Goal: Information Seeking & Learning: Learn about a topic

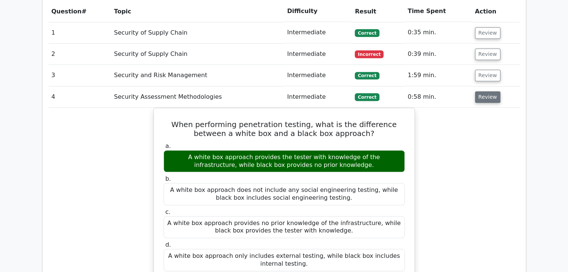
click at [493, 91] on button "Review" at bounding box center [487, 97] width 25 height 12
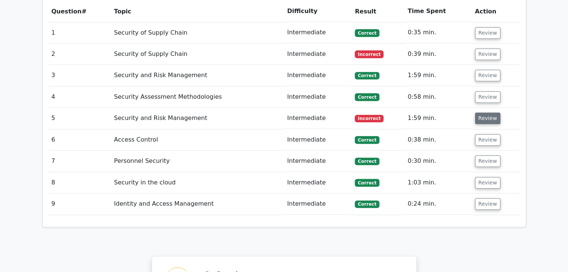
click at [485, 113] on button "Review" at bounding box center [487, 119] width 25 height 12
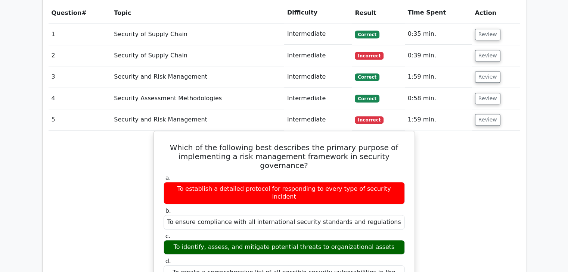
scroll to position [607, 0]
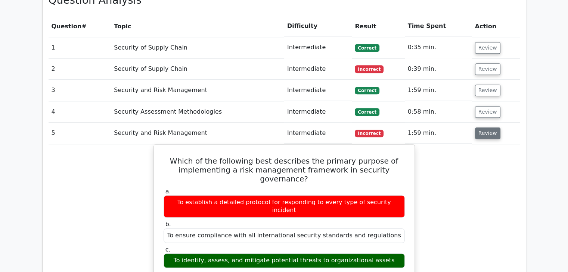
click at [480, 128] on button "Review" at bounding box center [487, 134] width 25 height 12
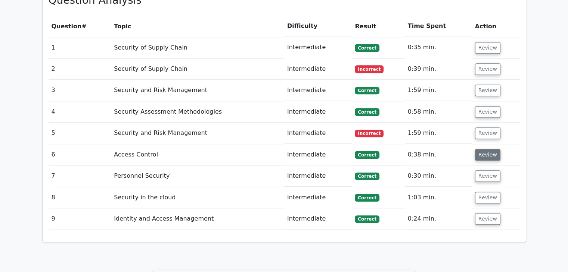
click at [479, 149] on button "Review" at bounding box center [487, 155] width 25 height 12
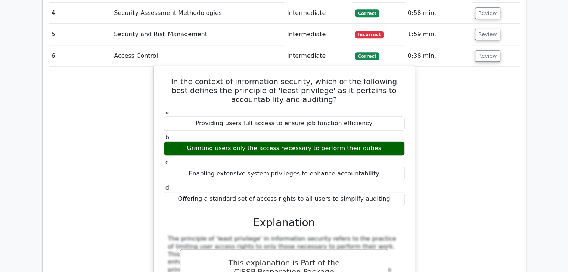
scroll to position [719, 0]
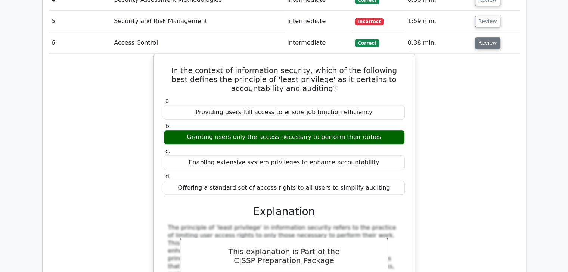
click at [490, 37] on button "Review" at bounding box center [487, 43] width 25 height 12
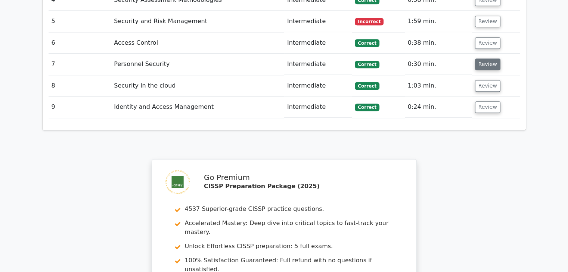
click at [490, 59] on button "Review" at bounding box center [487, 65] width 25 height 12
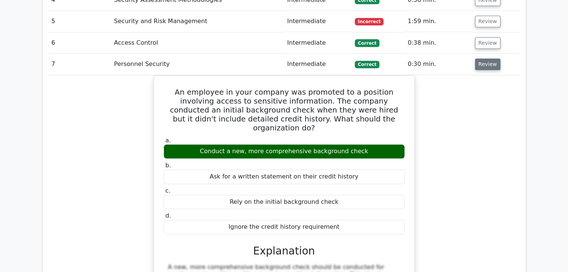
click at [490, 59] on button "Review" at bounding box center [487, 65] width 25 height 12
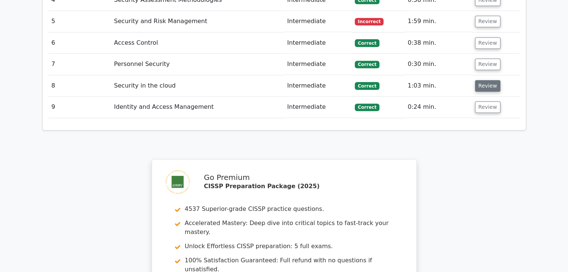
click at [491, 80] on button "Review" at bounding box center [487, 86] width 25 height 12
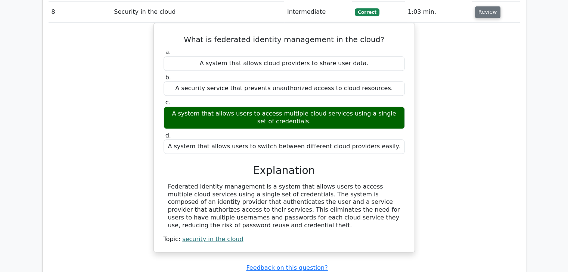
scroll to position [794, 0]
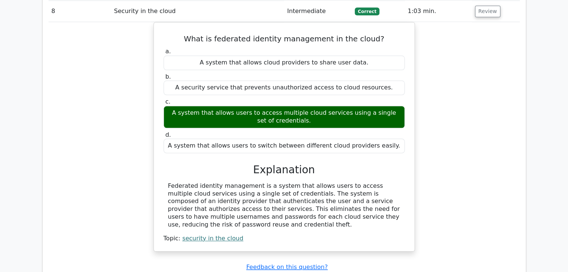
click at [451, 141] on div "What is federated identity management in the cloud? a. A system that allows clo…" at bounding box center [284, 141] width 471 height 239
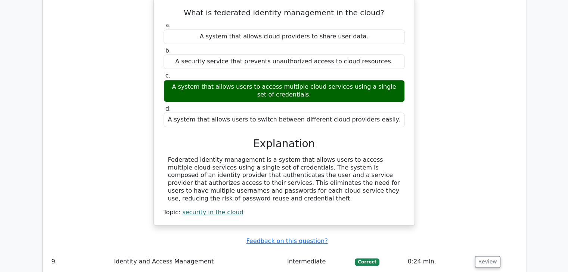
scroll to position [869, 0]
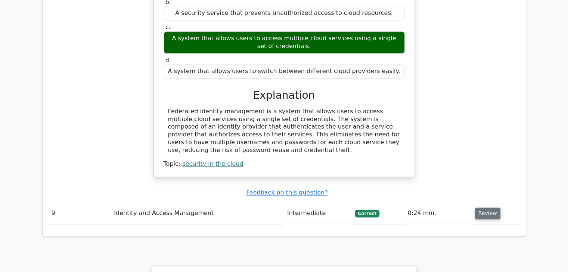
click at [484, 208] on button "Review" at bounding box center [487, 214] width 25 height 12
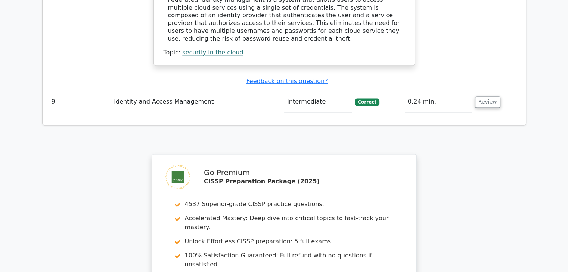
scroll to position [981, 0]
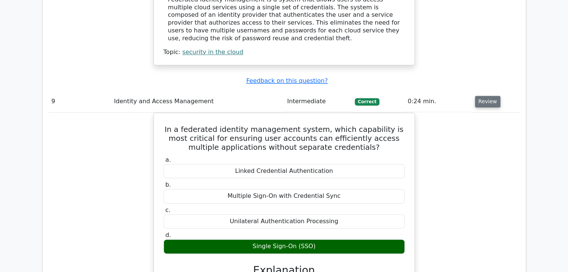
click at [482, 96] on button "Review" at bounding box center [487, 102] width 25 height 12
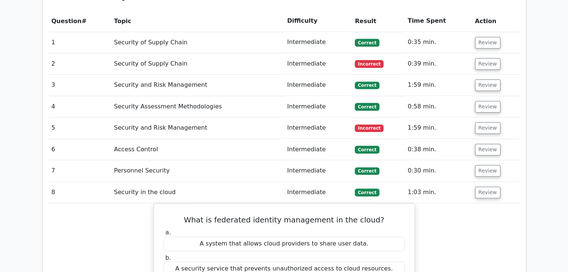
scroll to position [607, 0]
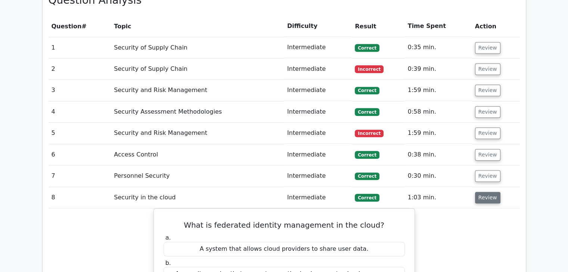
click at [485, 192] on button "Review" at bounding box center [487, 198] width 25 height 12
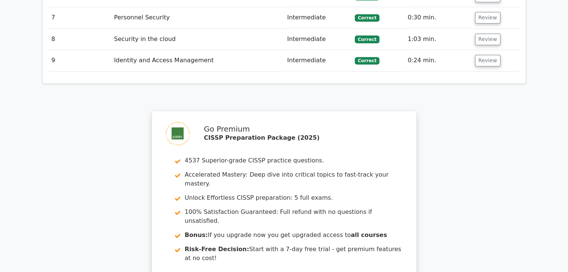
scroll to position [831, 0]
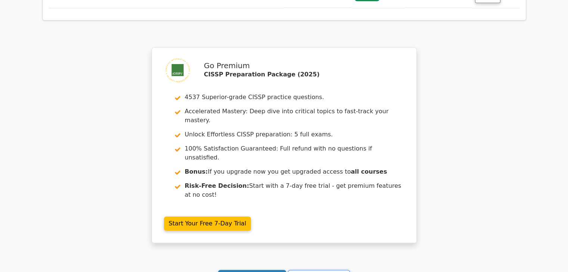
click at [254, 270] on link "Continue practicing" at bounding box center [252, 277] width 68 height 14
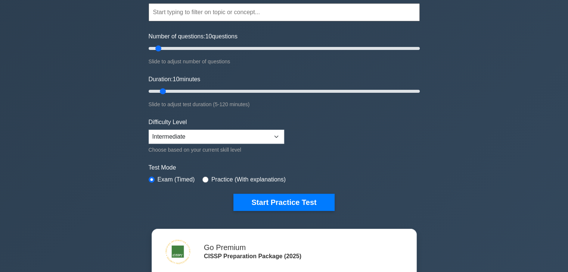
scroll to position [75, 0]
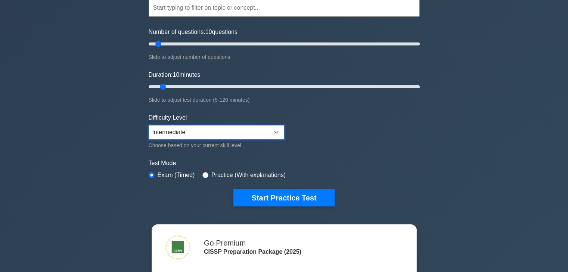
click at [279, 133] on select "Beginner Intermediate Expert" at bounding box center [216, 132] width 135 height 14
click at [358, 133] on form "Topics Security and Risk Management Asset Security Security Architecture and En…" at bounding box center [284, 91] width 271 height 231
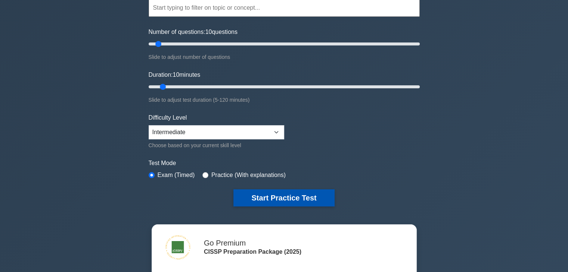
click at [305, 194] on button "Start Practice Test" at bounding box center [283, 198] width 101 height 17
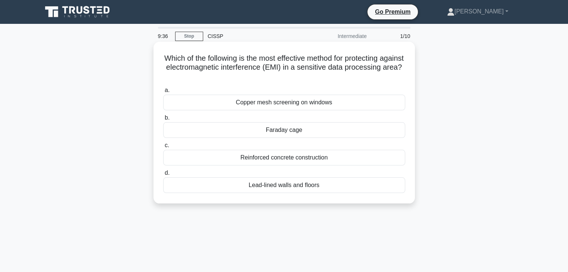
click at [284, 131] on div "Faraday cage" at bounding box center [284, 130] width 242 height 16
click at [163, 121] on input "[PERSON_NAME] cage" at bounding box center [163, 118] width 0 height 5
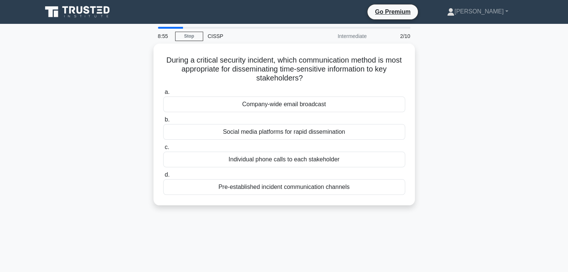
click at [489, 133] on div "During a critical security incident, which communication method is most appropr…" at bounding box center [284, 129] width 493 height 171
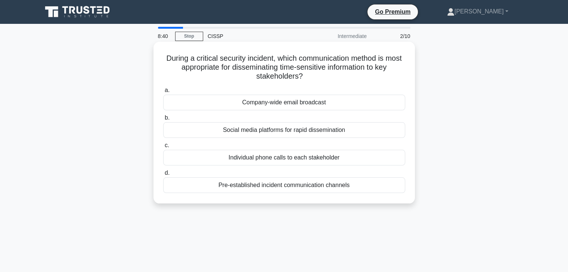
click at [340, 187] on div "Pre-established incident communication channels" at bounding box center [284, 186] width 242 height 16
click at [163, 176] on input "d. Pre-established incident communication channels" at bounding box center [163, 173] width 0 height 5
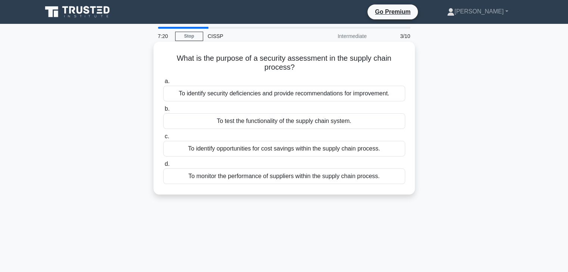
click at [310, 94] on div "To identify security deficiencies and provide recommendations for improvement." at bounding box center [284, 94] width 242 height 16
click at [163, 84] on input "a. To identify security deficiencies and provide recommendations for improvemen…" at bounding box center [163, 81] width 0 height 5
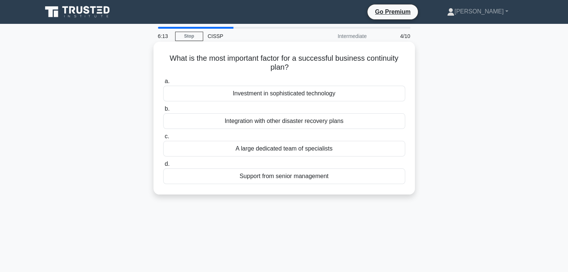
click at [269, 123] on div "Integration with other disaster recovery plans" at bounding box center [284, 121] width 242 height 16
click at [163, 112] on input "b. Integration with other disaster recovery plans" at bounding box center [163, 109] width 0 height 5
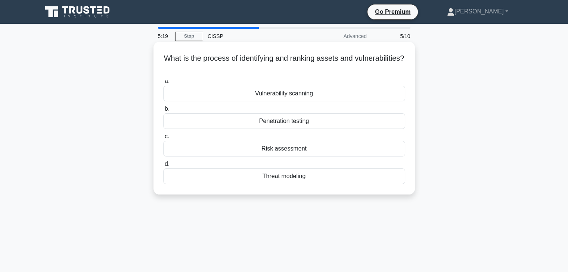
click at [279, 149] on div "Risk assessment" at bounding box center [284, 149] width 242 height 16
click at [163, 139] on input "c. Risk assessment" at bounding box center [163, 136] width 0 height 5
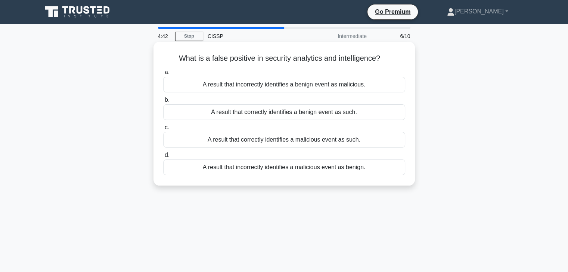
click at [299, 85] on div "A result that incorrectly identifies a benign event as malicious." at bounding box center [284, 85] width 242 height 16
click at [163, 75] on input "a. A result that incorrectly identifies a benign event as malicious." at bounding box center [163, 72] width 0 height 5
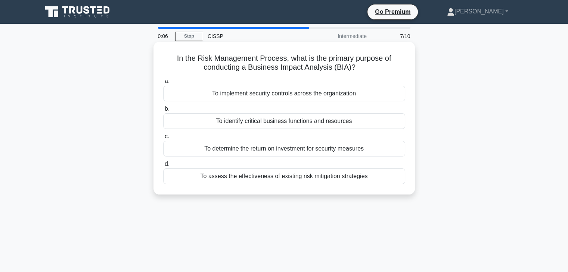
click at [344, 152] on div "To determine the return on investment for security measures" at bounding box center [284, 149] width 242 height 16
click at [163, 139] on input "c. To determine the return on investment for security measures" at bounding box center [163, 136] width 0 height 5
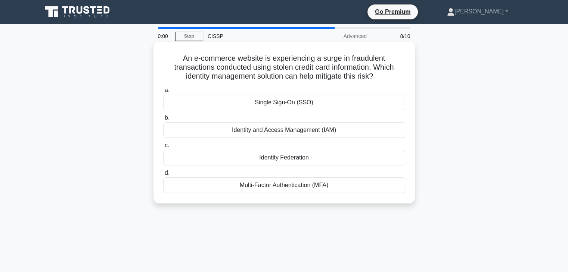
click at [307, 105] on div "Single Sign-On (SSO)" at bounding box center [284, 103] width 242 height 16
click at [163, 93] on input "a. Single Sign-On (SSO)" at bounding box center [163, 90] width 0 height 5
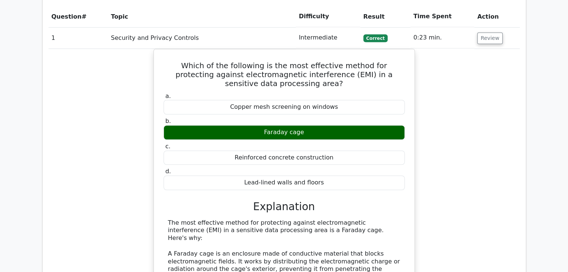
scroll to position [538, 0]
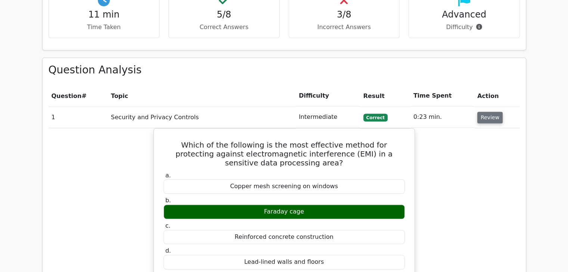
click at [486, 112] on button "Review" at bounding box center [489, 118] width 25 height 12
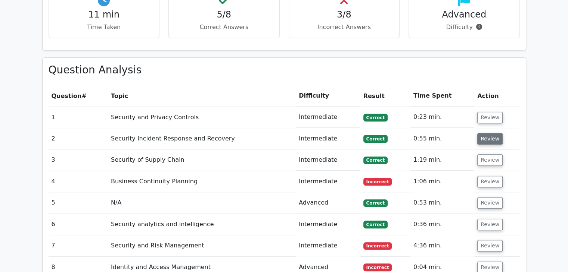
click at [491, 133] on button "Review" at bounding box center [489, 139] width 25 height 12
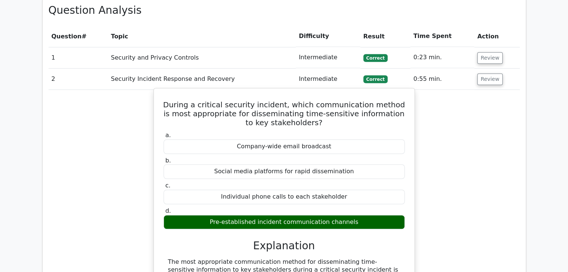
scroll to position [597, 0]
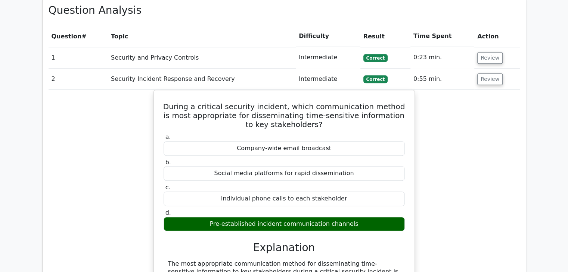
click at [476, 69] on td "Review" at bounding box center [497, 79] width 46 height 21
click at [483, 74] on button "Review" at bounding box center [489, 80] width 25 height 12
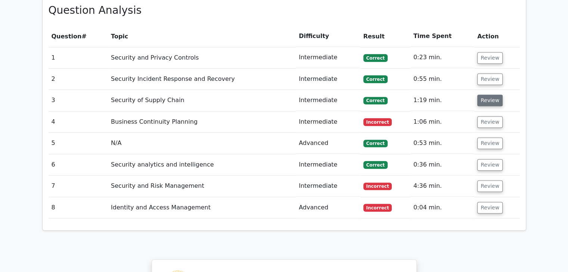
click at [494, 95] on button "Review" at bounding box center [489, 101] width 25 height 12
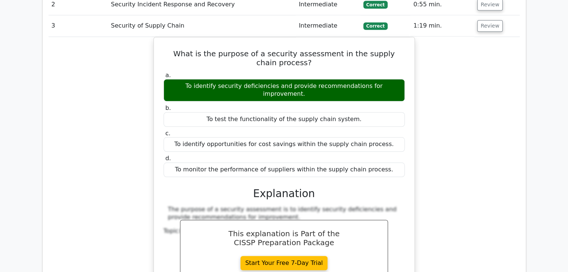
scroll to position [635, 0]
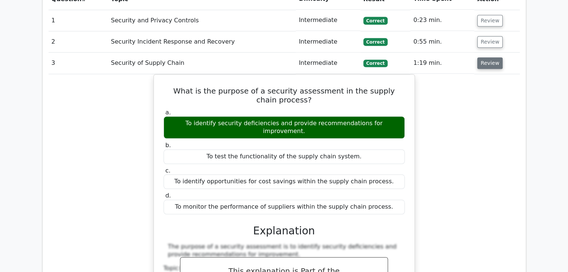
click at [489, 57] on button "Review" at bounding box center [489, 63] width 25 height 12
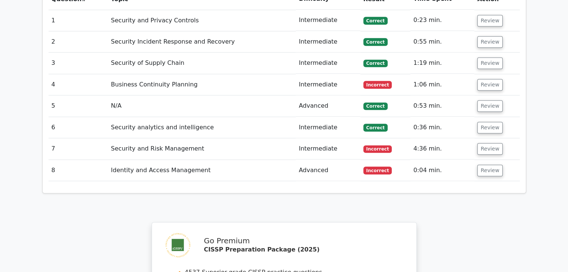
click at [490, 74] on td "Review" at bounding box center [497, 84] width 46 height 21
click at [494, 79] on button "Review" at bounding box center [489, 85] width 25 height 12
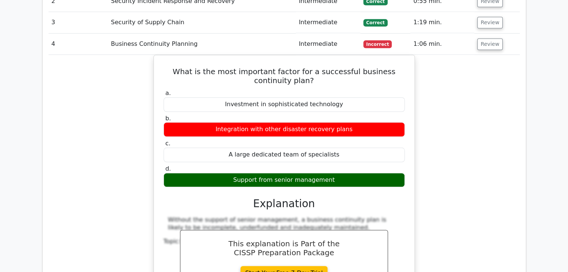
scroll to position [672, 0]
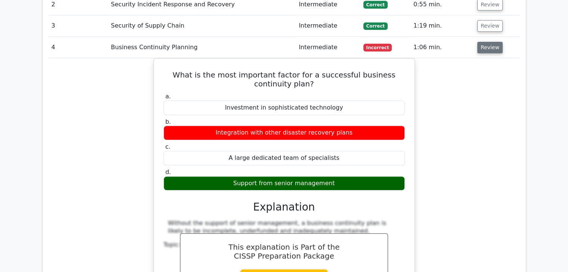
click at [488, 42] on button "Review" at bounding box center [489, 48] width 25 height 12
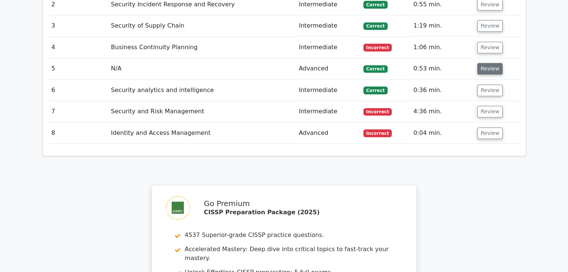
click at [488, 63] on button "Review" at bounding box center [489, 69] width 25 height 12
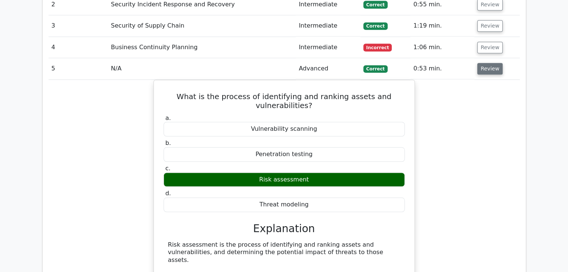
click at [488, 63] on button "Review" at bounding box center [489, 69] width 25 height 12
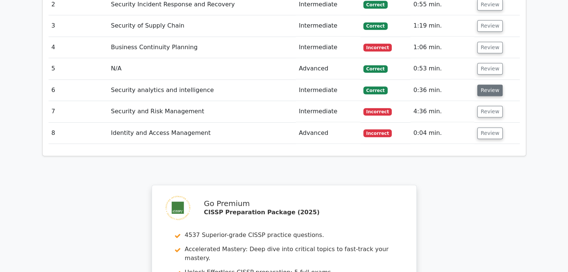
click at [490, 85] on button "Review" at bounding box center [489, 91] width 25 height 12
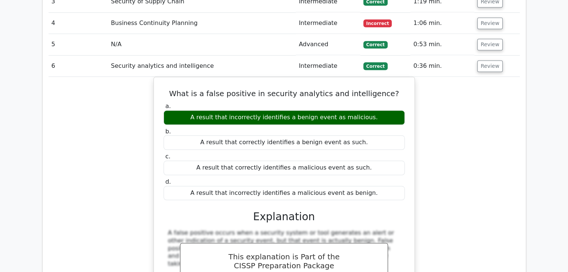
scroll to position [709, 0]
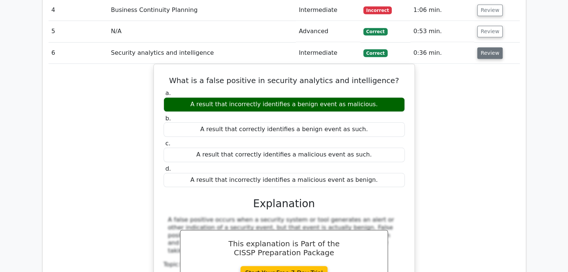
click at [488, 47] on button "Review" at bounding box center [489, 53] width 25 height 12
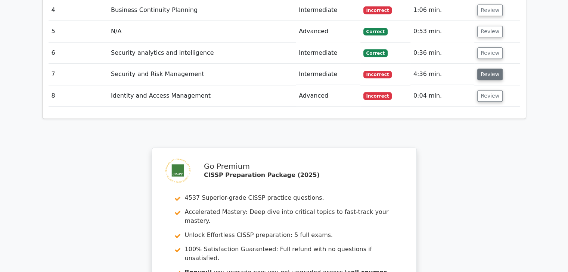
click at [483, 69] on button "Review" at bounding box center [489, 75] width 25 height 12
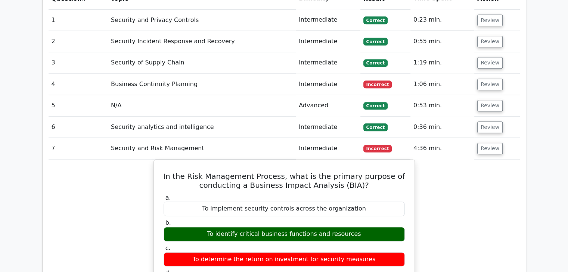
scroll to position [635, 0]
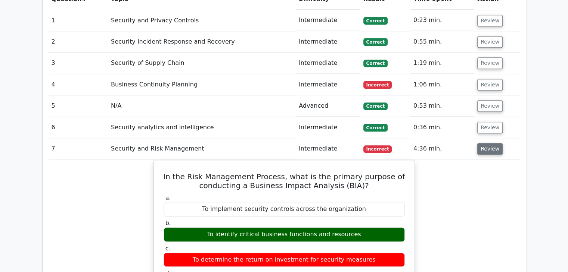
click at [494, 143] on button "Review" at bounding box center [489, 149] width 25 height 12
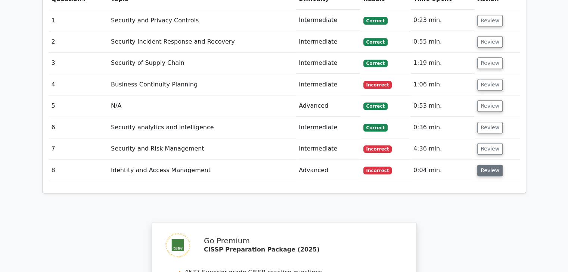
click at [493, 165] on button "Review" at bounding box center [489, 171] width 25 height 12
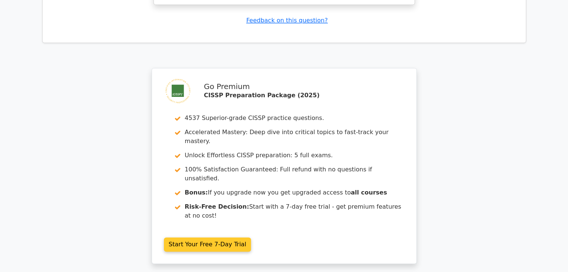
scroll to position [1045, 0]
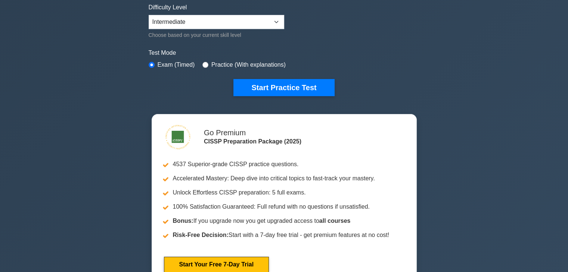
scroll to position [187, 0]
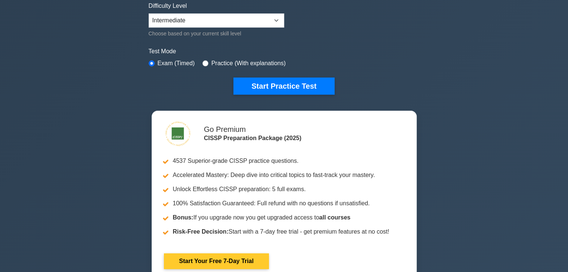
drag, startPoint x: 261, startPoint y: 172, endPoint x: 215, endPoint y: 159, distance: 48.5
drag, startPoint x: 212, startPoint y: 160, endPoint x: 202, endPoint y: 159, distance: 9.8
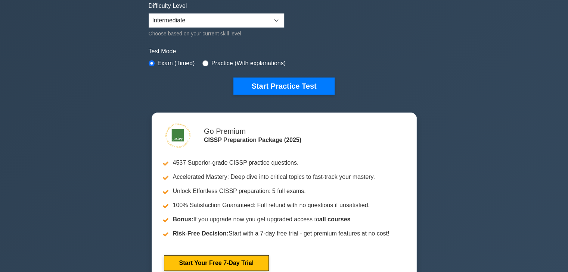
drag, startPoint x: 202, startPoint y: 159, endPoint x: 446, endPoint y: 90, distance: 253.6
click at [446, 90] on div "CISSP Customize Your Next Practice Test Topics Security and Risk Management Ass…" at bounding box center [284, 64] width 568 height 455
drag, startPoint x: 284, startPoint y: 66, endPoint x: 273, endPoint y: 68, distance: 11.4
drag, startPoint x: 63, startPoint y: 91, endPoint x: 62, endPoint y: 85, distance: 5.3
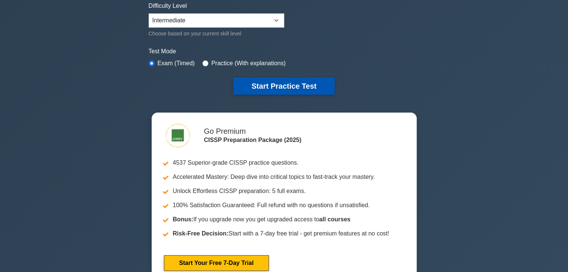
drag, startPoint x: 62, startPoint y: 85, endPoint x: 234, endPoint y: 84, distance: 172.1
click at [234, 84] on button "Start Practice Test" at bounding box center [283, 86] width 101 height 17
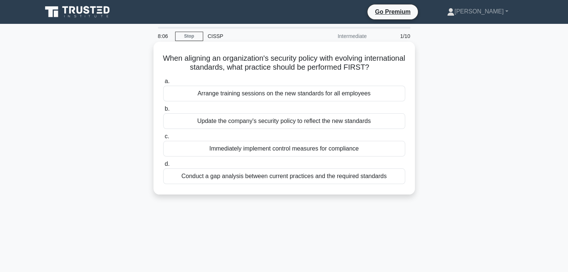
click at [296, 178] on div "Conduct a gap analysis between current practices and the required standards" at bounding box center [284, 177] width 242 height 16
click at [163, 167] on input "d. Conduct a gap analysis between current practices and the required standards" at bounding box center [163, 164] width 0 height 5
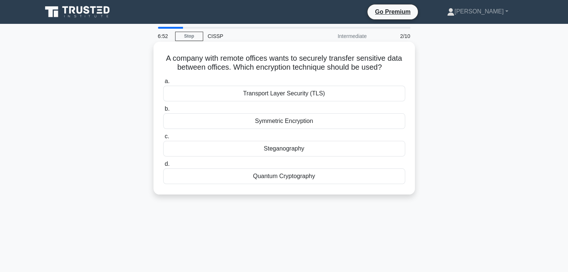
drag, startPoint x: 393, startPoint y: 76, endPoint x: 317, endPoint y: 81, distance: 76.3
click at [317, 81] on label "a. Transport Layer Security (TLS)" at bounding box center [284, 89] width 242 height 25
click at [163, 81] on input "a. Transport Layer Security (TLS)" at bounding box center [163, 81] width 0 height 5
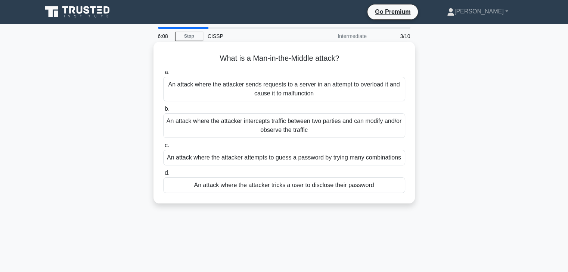
drag, startPoint x: 352, startPoint y: 77, endPoint x: 379, endPoint y: 75, distance: 27.3
drag, startPoint x: 379, startPoint y: 75, endPoint x: 352, endPoint y: 94, distance: 33.4
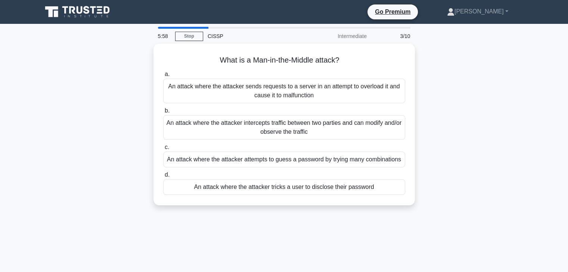
drag, startPoint x: 352, startPoint y: 94, endPoint x: 21, endPoint y: 44, distance: 334.9
click at [21, 44] on main "5:58 Stop CISSP Intermediate 3/10 What is a Man-in-the-Middle attack? .spinner_…" at bounding box center [284, 213] width 568 height 379
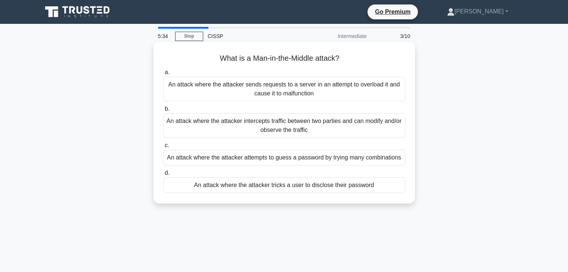
click at [256, 190] on div "An attack where the attacker tricks a user to disclose their password" at bounding box center [284, 186] width 242 height 16
click at [163, 176] on input "d. An attack where the attacker tricks a user to disclose their password" at bounding box center [163, 173] width 0 height 5
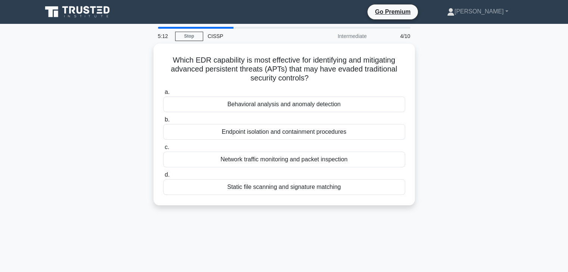
drag, startPoint x: 449, startPoint y: 112, endPoint x: 443, endPoint y: 112, distance: 6.7
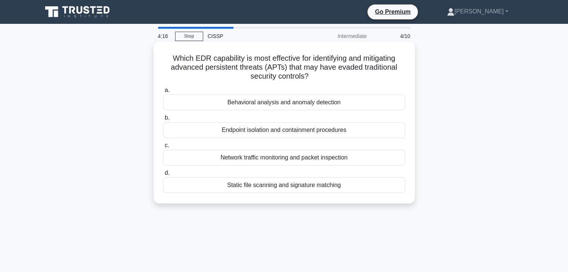
drag, startPoint x: 443, startPoint y: 112, endPoint x: 294, endPoint y: 87, distance: 150.7
drag, startPoint x: 294, startPoint y: 87, endPoint x: 294, endPoint y: 92, distance: 5.2
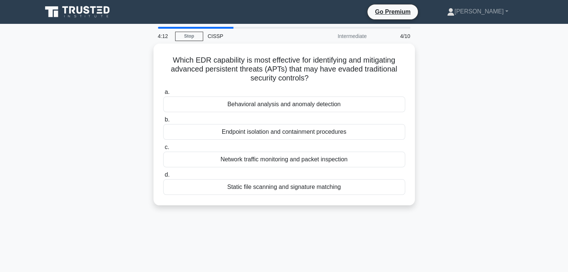
drag, startPoint x: 294, startPoint y: 92, endPoint x: 126, endPoint y: 93, distance: 168.0
click at [126, 93] on div "Which EDR capability is most effective for identifying and mitigating advanced …" at bounding box center [284, 129] width 493 height 171
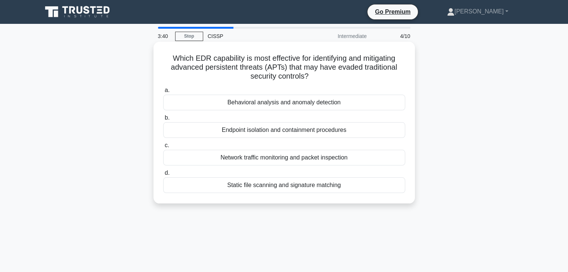
click at [311, 131] on div "Endpoint isolation and containment procedures" at bounding box center [284, 130] width 242 height 16
click at [163, 121] on input "b. Endpoint isolation and containment procedures" at bounding box center [163, 118] width 0 height 5
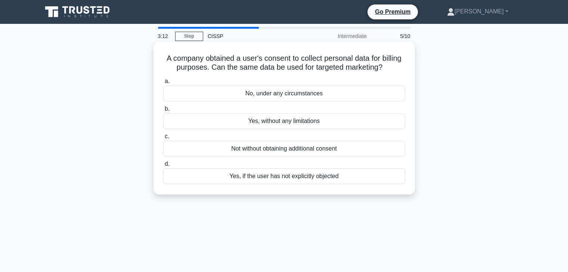
drag, startPoint x: 273, startPoint y: 137, endPoint x: 269, endPoint y: 127, distance: 11.4
click at [303, 152] on div "Not without obtaining additional consent" at bounding box center [284, 149] width 242 height 16
click at [163, 139] on input "c. Not without obtaining additional consent" at bounding box center [163, 136] width 0 height 5
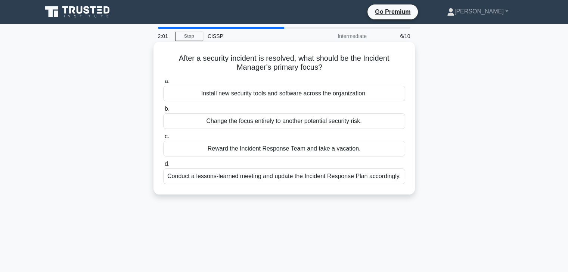
click at [348, 172] on div "Conduct a lessons-learned meeting and update the Incident Response Plan accordi…" at bounding box center [284, 177] width 242 height 16
click at [163, 167] on input "d. Conduct a lessons-learned meeting and update the Incident Response Plan acco…" at bounding box center [163, 164] width 0 height 5
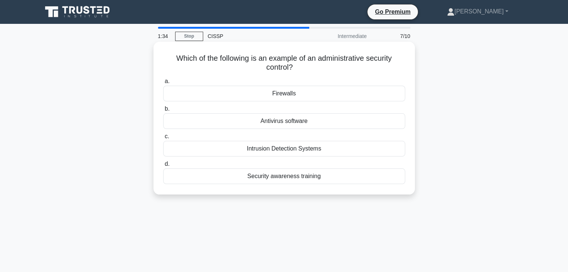
click at [311, 180] on div "Security awareness training" at bounding box center [284, 177] width 242 height 16
click at [163, 167] on input "d. Security awareness training" at bounding box center [163, 164] width 0 height 5
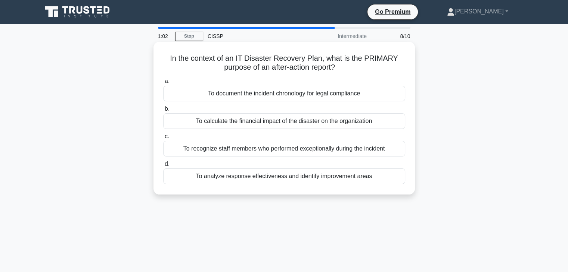
click at [368, 176] on div "To analyze response effectiveness and identify improvement areas" at bounding box center [284, 177] width 242 height 16
click at [163, 167] on input "d. To analyze response effectiveness and identify improvement areas" at bounding box center [163, 164] width 0 height 5
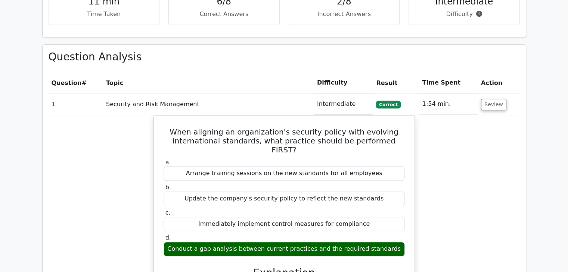
scroll to position [523, 0]
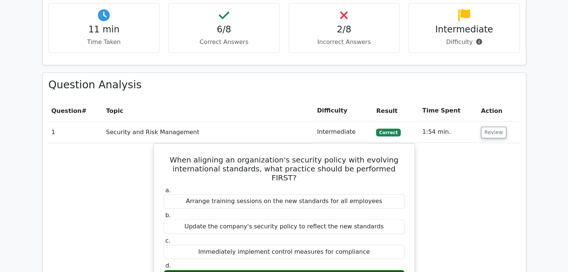
click at [489, 127] on button "Review" at bounding box center [493, 133] width 25 height 12
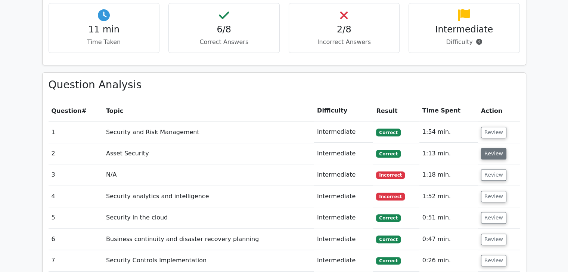
click at [488, 148] on button "Review" at bounding box center [493, 154] width 25 height 12
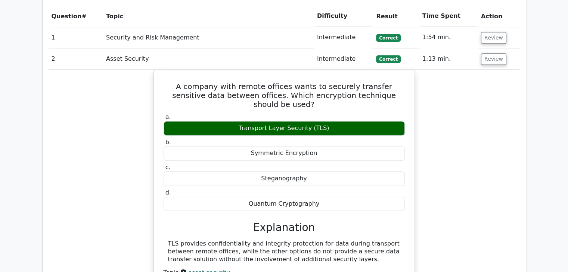
scroll to position [635, 0]
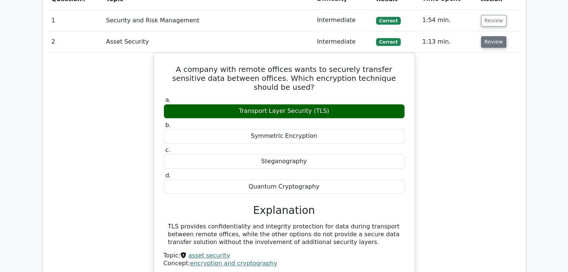
click at [491, 36] on button "Review" at bounding box center [493, 42] width 25 height 12
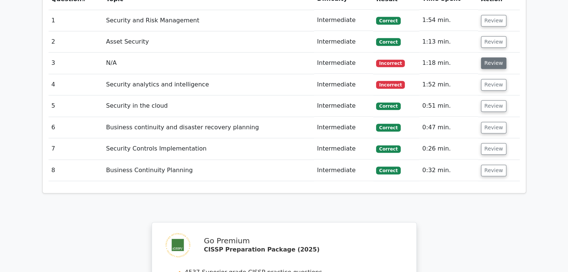
click at [488, 57] on button "Review" at bounding box center [493, 63] width 25 height 12
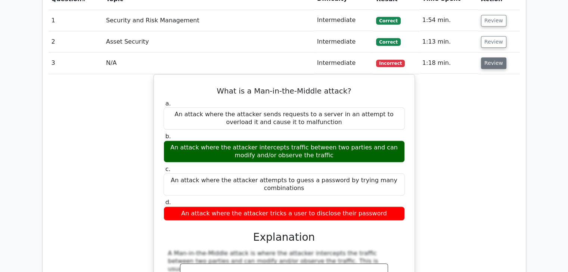
click at [488, 57] on button "Review" at bounding box center [493, 63] width 25 height 12
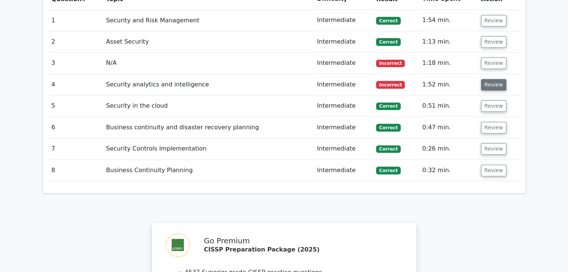
click at [492, 79] on button "Review" at bounding box center [493, 85] width 25 height 12
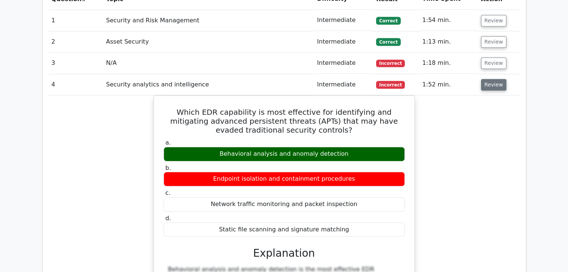
click at [492, 79] on button "Review" at bounding box center [493, 85] width 25 height 12
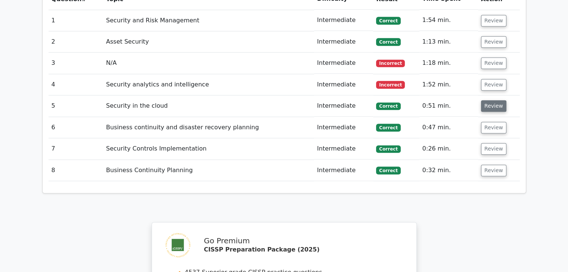
click at [494, 100] on button "Review" at bounding box center [493, 106] width 25 height 12
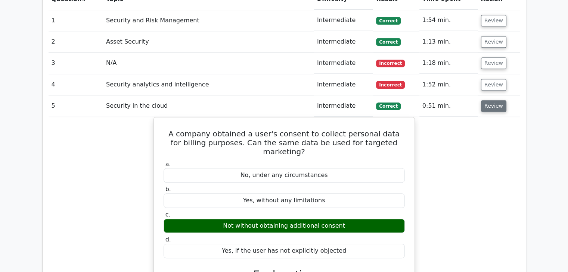
scroll to position [597, 0]
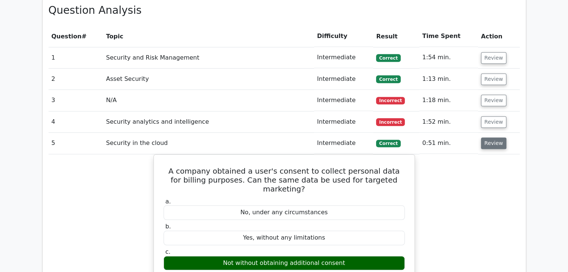
click at [491, 138] on button "Review" at bounding box center [493, 144] width 25 height 12
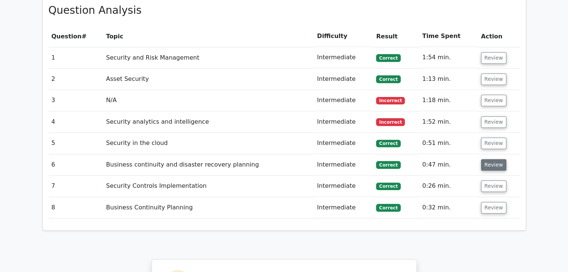
click at [487, 159] on button "Review" at bounding box center [493, 165] width 25 height 12
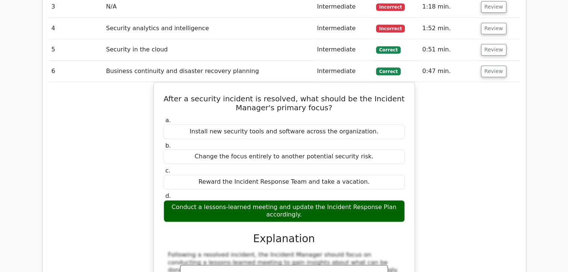
scroll to position [709, 0]
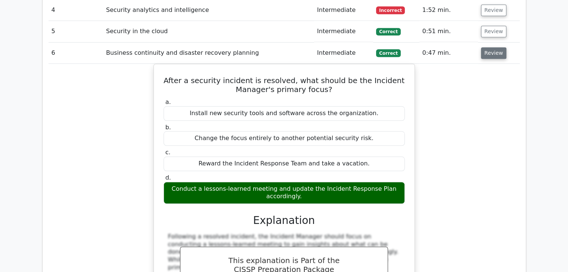
click at [497, 47] on button "Review" at bounding box center [493, 53] width 25 height 12
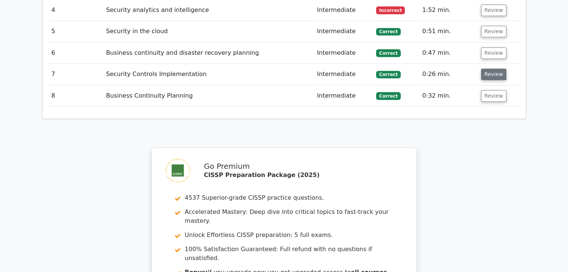
click at [496, 69] on button "Review" at bounding box center [493, 75] width 25 height 12
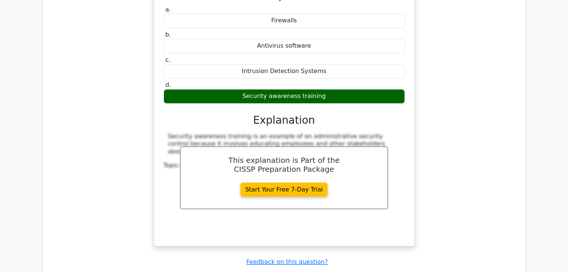
scroll to position [859, 0]
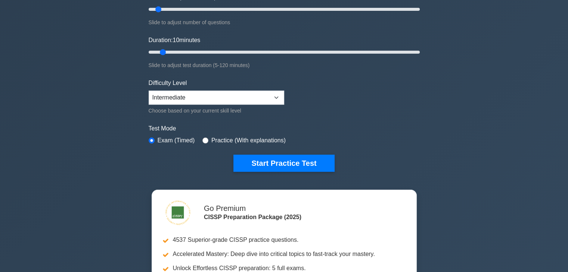
scroll to position [112, 0]
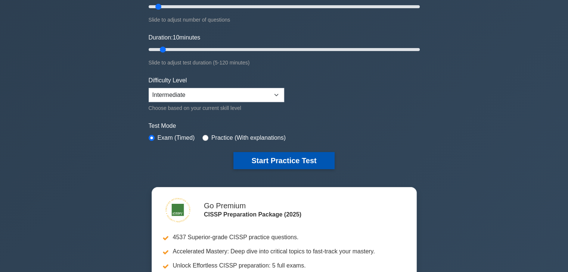
click at [288, 161] on button "Start Practice Test" at bounding box center [283, 160] width 101 height 17
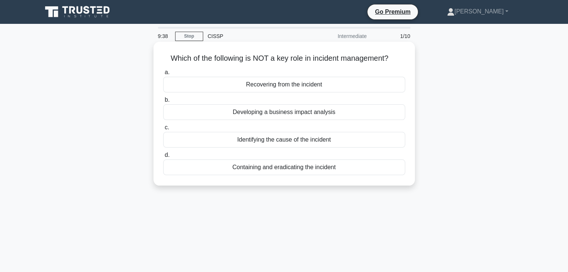
click at [358, 110] on div "Developing a business impact analysis" at bounding box center [284, 113] width 242 height 16
click at [163, 103] on input "b. Developing a business impact analysis" at bounding box center [163, 100] width 0 height 5
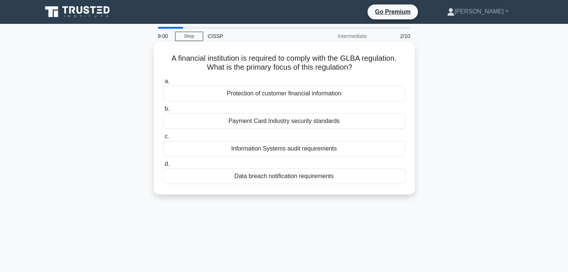
click at [297, 92] on div "Protection of customer financial information" at bounding box center [284, 94] width 242 height 16
click at [163, 84] on input "a. Protection of customer financial information" at bounding box center [163, 81] width 0 height 5
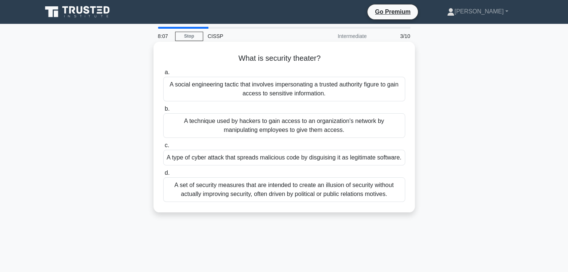
click at [380, 89] on div "A social engineering tactic that involves impersonating a trusted authority fig…" at bounding box center [284, 89] width 242 height 25
click at [163, 75] on input "a. A social engineering tactic that involves impersonating a trusted authority …" at bounding box center [163, 72] width 0 height 5
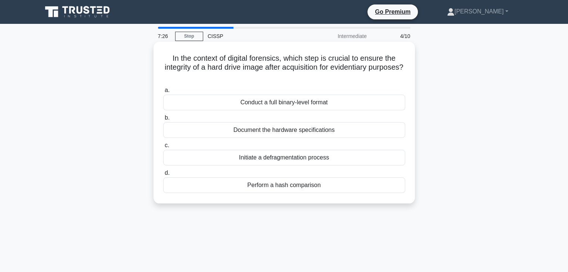
click at [225, 104] on div "Conduct a full binary-level format" at bounding box center [284, 103] width 242 height 16
click at [163, 93] on input "a. Conduct a full binary-level format" at bounding box center [163, 90] width 0 height 5
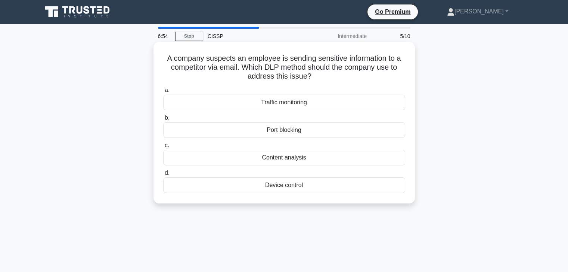
click at [297, 159] on div "Content analysis" at bounding box center [284, 158] width 242 height 16
click at [163, 148] on input "c. Content analysis" at bounding box center [163, 145] width 0 height 5
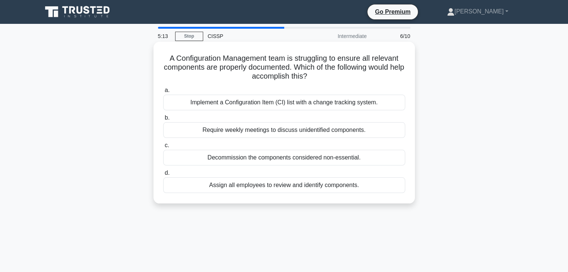
click at [334, 107] on div "Implement a Configuration Item (CI) list with a change tracking system." at bounding box center [284, 103] width 242 height 16
click at [163, 93] on input "a. Implement a Configuration Item (CI) list with a change tracking system." at bounding box center [163, 90] width 0 height 5
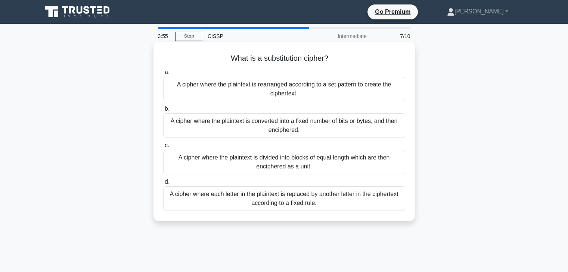
click at [318, 196] on div "A cipher where each letter in the plaintext is replaced by another letter in th…" at bounding box center [284, 199] width 242 height 25
click at [163, 185] on input "d. A cipher where each letter in the plaintext is replaced by another letter in…" at bounding box center [163, 182] width 0 height 5
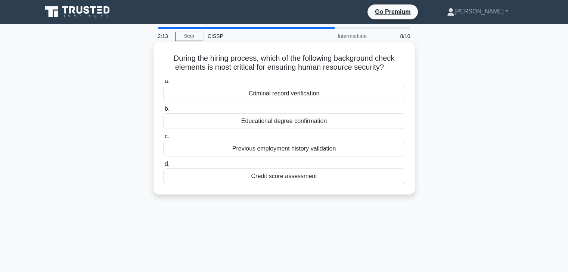
click at [326, 94] on div "Criminal record verification" at bounding box center [284, 94] width 242 height 16
click at [163, 84] on input "a. Criminal record verification" at bounding box center [163, 81] width 0 height 5
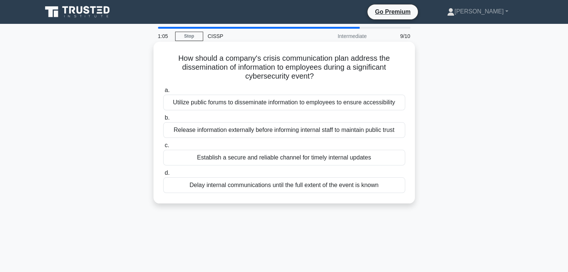
click at [322, 156] on div "Establish a secure and reliable channel for timely internal updates" at bounding box center [284, 158] width 242 height 16
click at [163, 148] on input "c. Establish a secure and reliable channel for timely internal updates" at bounding box center [163, 145] width 0 height 5
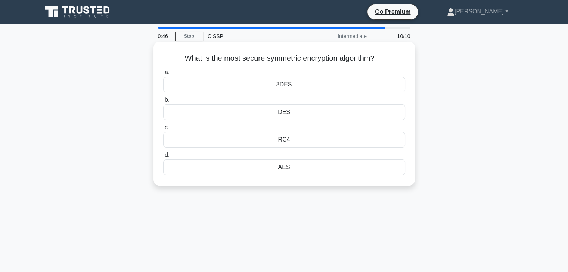
click at [281, 167] on div "AES" at bounding box center [284, 168] width 242 height 16
click at [163, 158] on input "d. AES" at bounding box center [163, 155] width 0 height 5
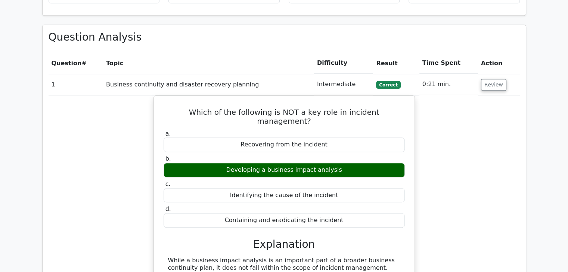
scroll to position [597, 0]
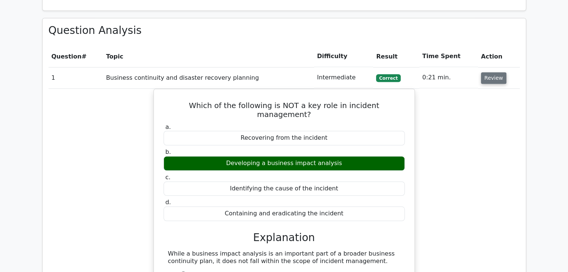
click at [490, 72] on button "Review" at bounding box center [493, 78] width 25 height 12
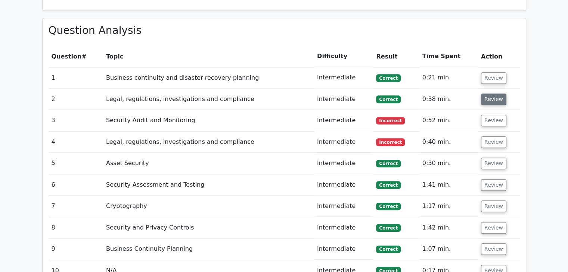
click at [493, 94] on button "Review" at bounding box center [493, 100] width 25 height 12
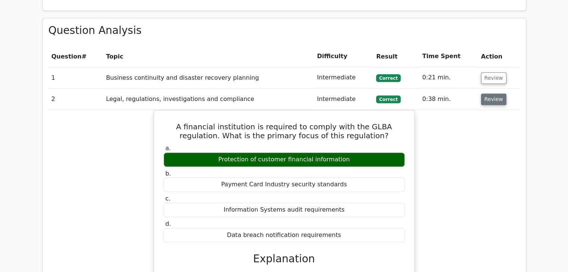
click at [493, 94] on button "Review" at bounding box center [493, 100] width 25 height 12
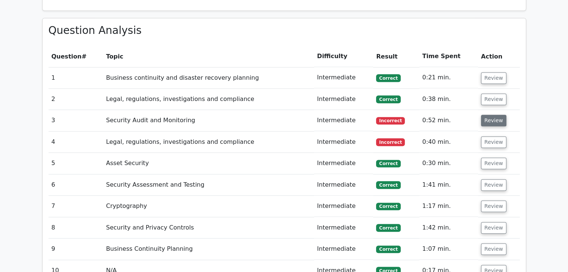
click at [490, 115] on button "Review" at bounding box center [493, 121] width 25 height 12
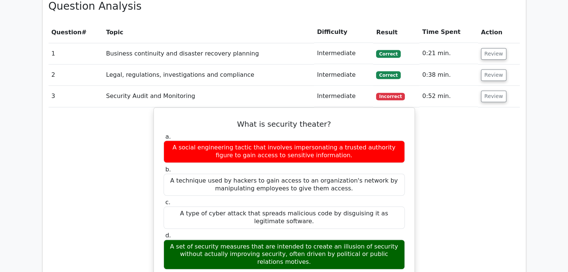
scroll to position [635, 0]
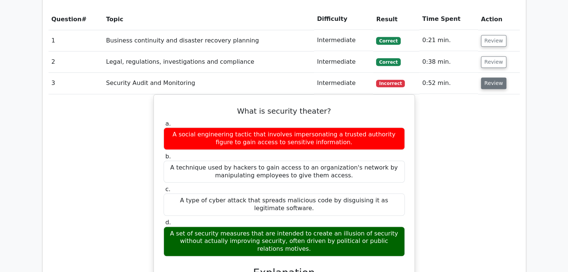
click at [489, 78] on button "Review" at bounding box center [493, 84] width 25 height 12
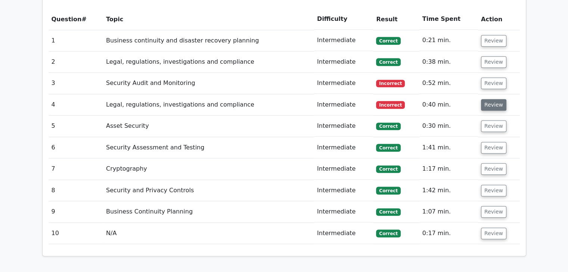
click at [488, 99] on button "Review" at bounding box center [493, 105] width 25 height 12
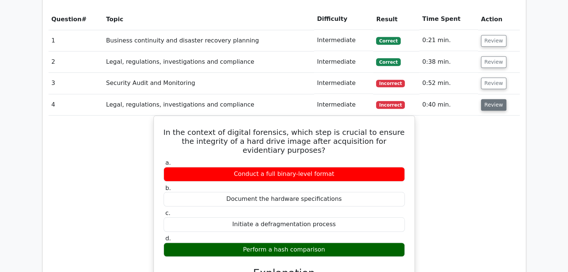
click at [499, 99] on button "Review" at bounding box center [493, 105] width 25 height 12
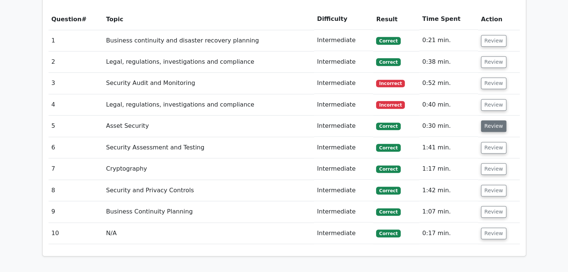
click at [486, 121] on button "Review" at bounding box center [493, 127] width 25 height 12
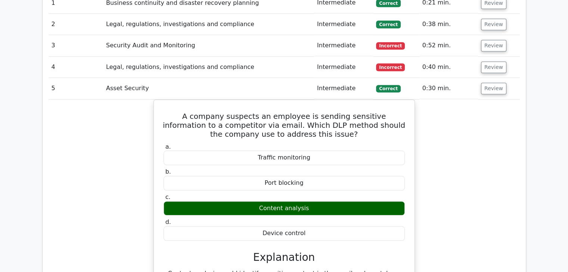
scroll to position [672, 0]
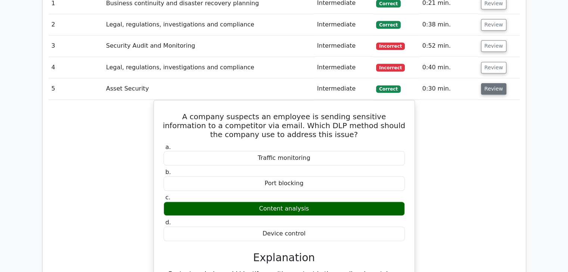
click at [493, 83] on button "Review" at bounding box center [493, 89] width 25 height 12
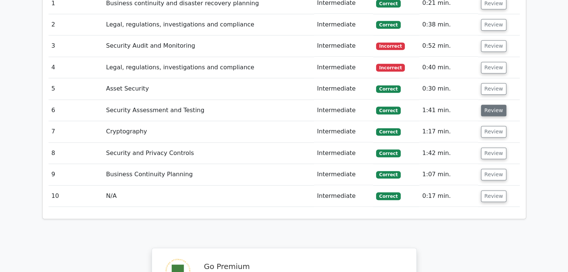
click at [494, 105] on button "Review" at bounding box center [493, 111] width 25 height 12
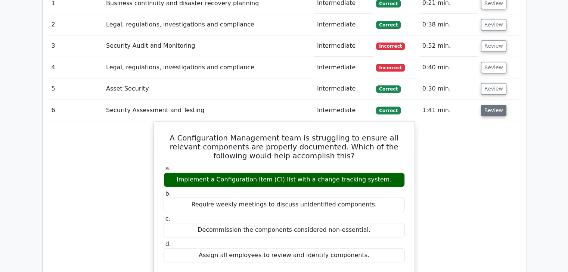
click at [490, 105] on button "Review" at bounding box center [493, 111] width 25 height 12
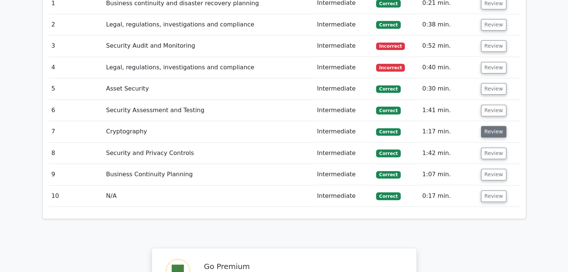
click at [492, 126] on button "Review" at bounding box center [493, 132] width 25 height 12
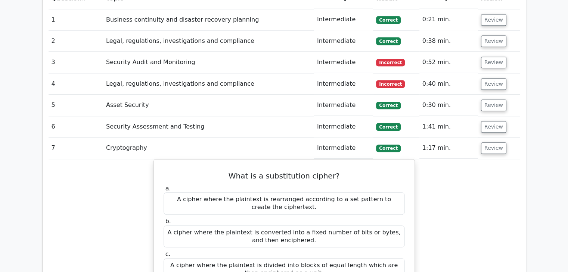
scroll to position [709, 0]
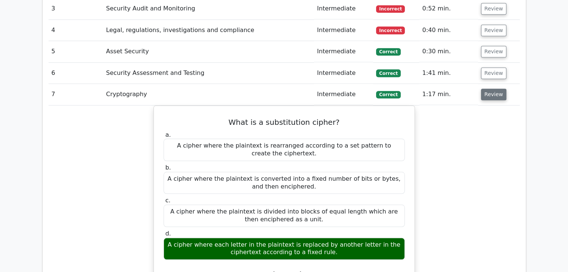
click at [489, 89] on button "Review" at bounding box center [493, 95] width 25 height 12
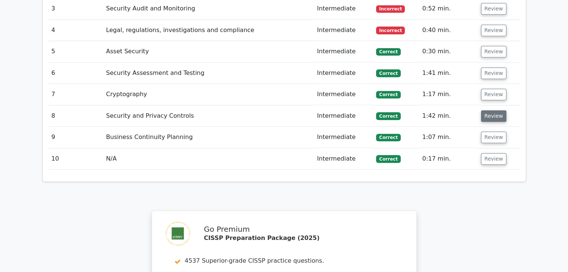
click at [489, 110] on button "Review" at bounding box center [493, 116] width 25 height 12
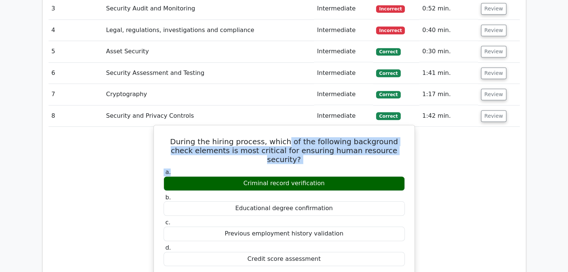
drag, startPoint x: 277, startPoint y: 112, endPoint x: 378, endPoint y: 128, distance: 102.7
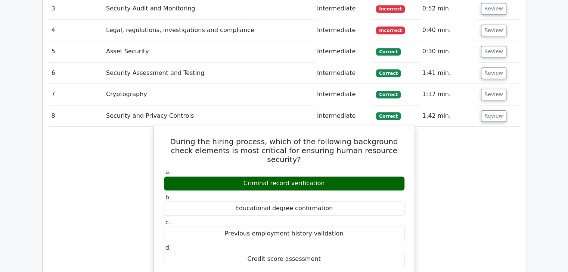
click at [249, 137] on h5 "During the hiring process, which of the following background check elements is …" at bounding box center [284, 150] width 243 height 27
drag, startPoint x: 320, startPoint y: 121, endPoint x: 342, endPoint y: 122, distance: 22.1
click at [342, 137] on h5 "During the hiring process, which of the following background check elements is …" at bounding box center [284, 150] width 243 height 27
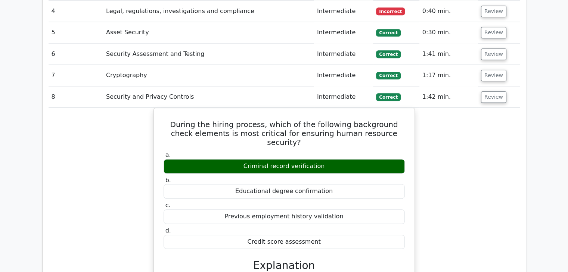
scroll to position [747, 0]
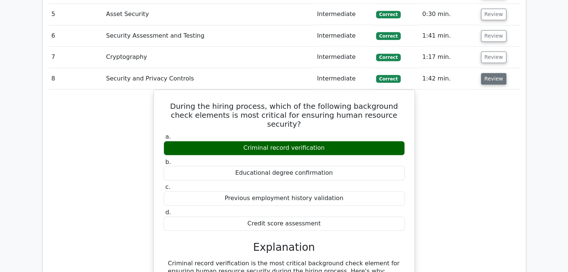
click at [493, 73] on button "Review" at bounding box center [493, 79] width 25 height 12
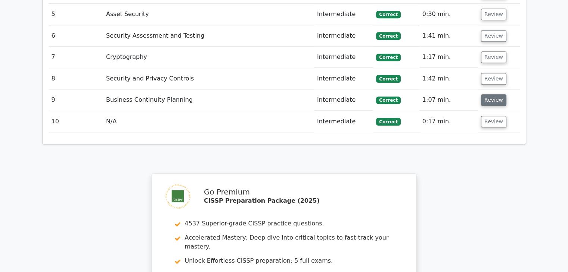
click at [492, 94] on button "Review" at bounding box center [493, 100] width 25 height 12
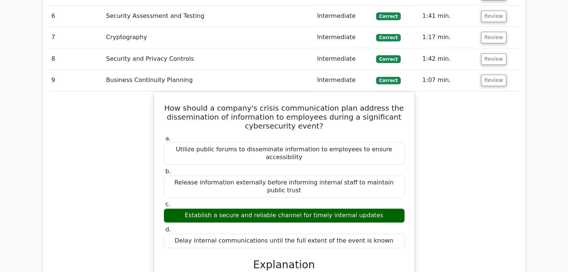
scroll to position [784, 0]
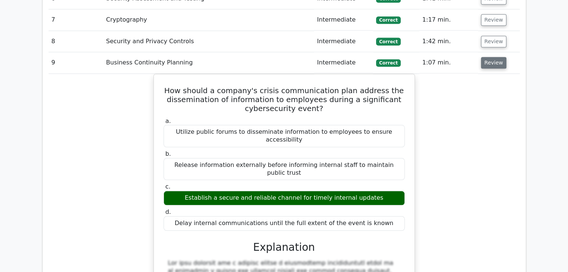
click at [495, 57] on button "Review" at bounding box center [493, 63] width 25 height 12
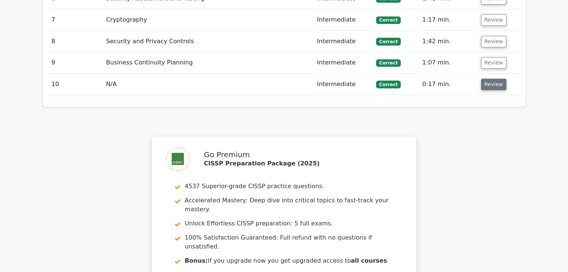
click at [496, 79] on button "Review" at bounding box center [493, 85] width 25 height 12
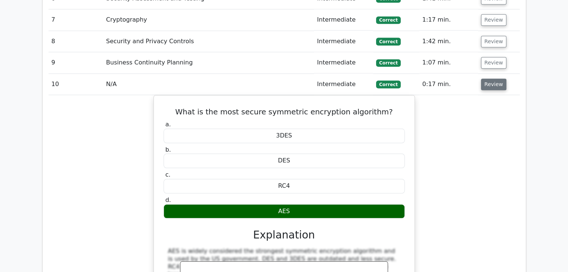
click at [496, 79] on button "Review" at bounding box center [493, 85] width 25 height 12
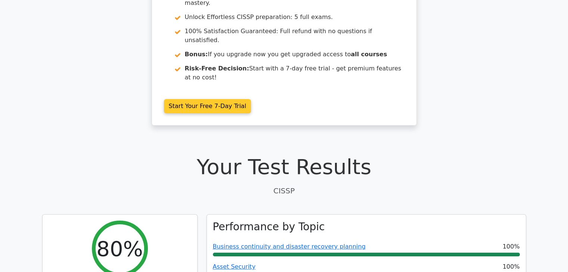
scroll to position [0, 0]
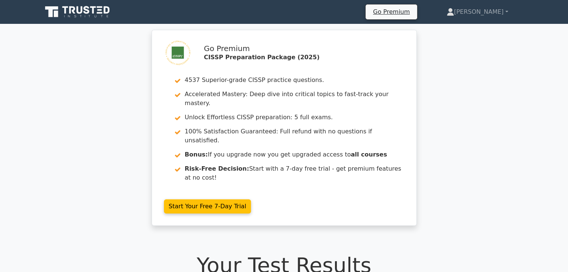
click at [77, 12] on icon at bounding box center [80, 9] width 6 height 7
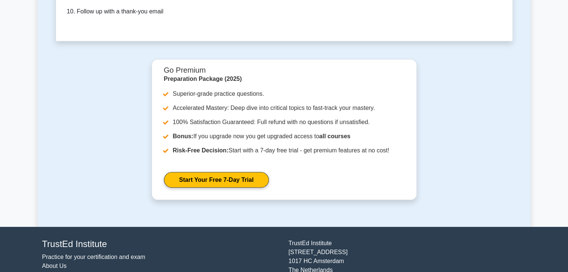
scroll to position [2274, 0]
